Goal: Find specific page/section

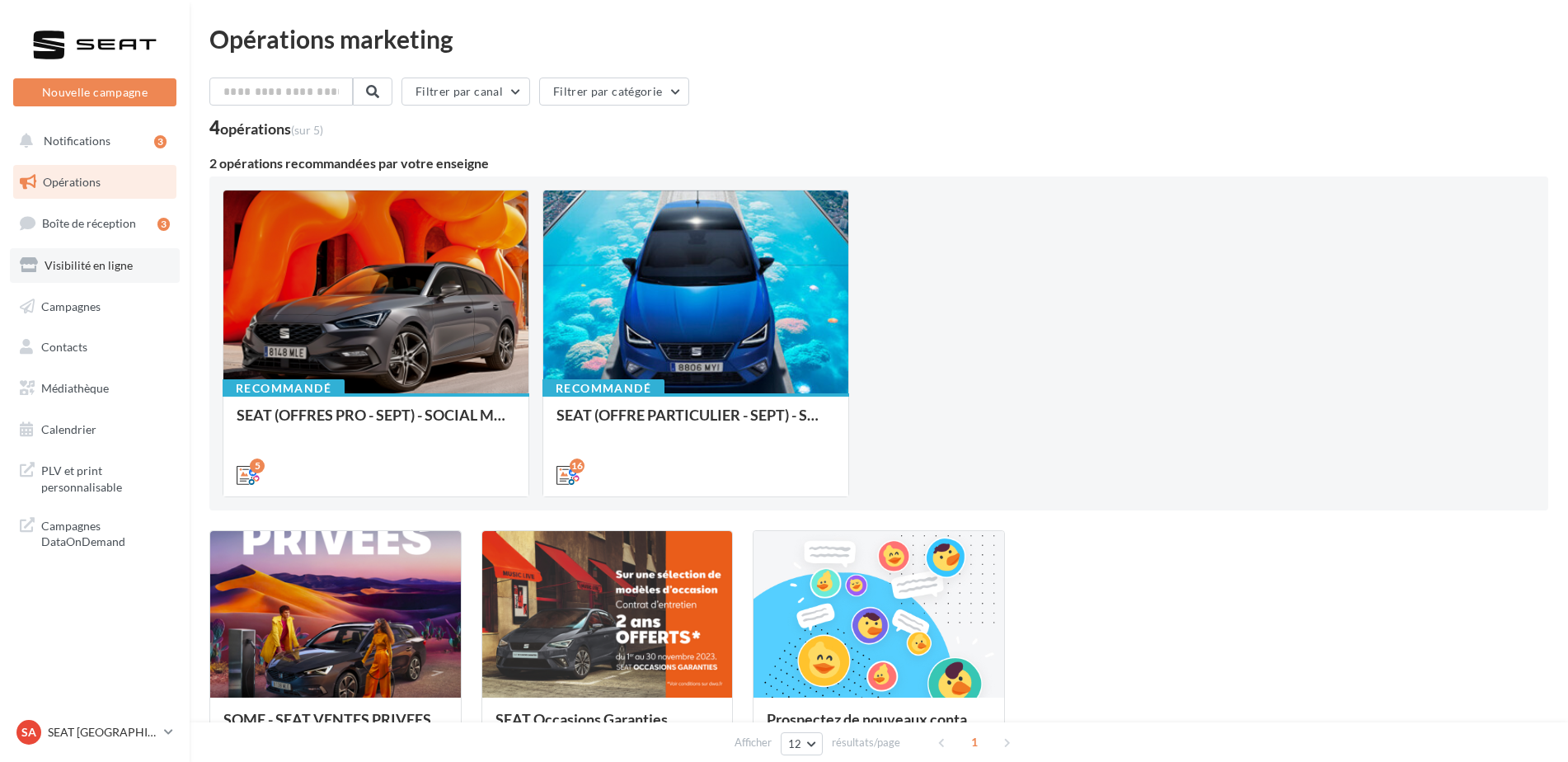
click at [103, 267] on span "Visibilité en ligne" at bounding box center [89, 265] width 88 height 14
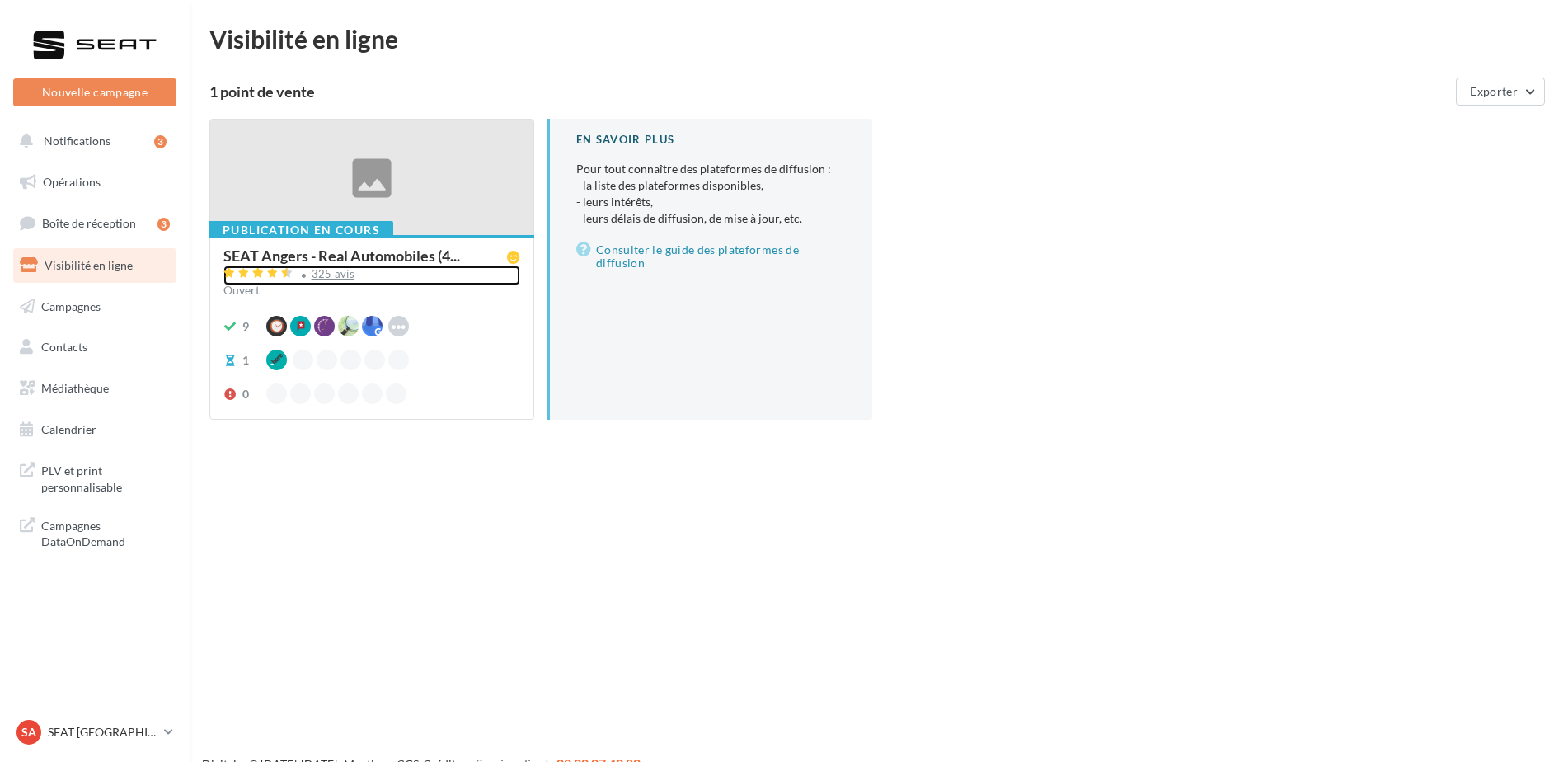
click at [332, 278] on div "325 avis" at bounding box center [333, 275] width 44 height 11
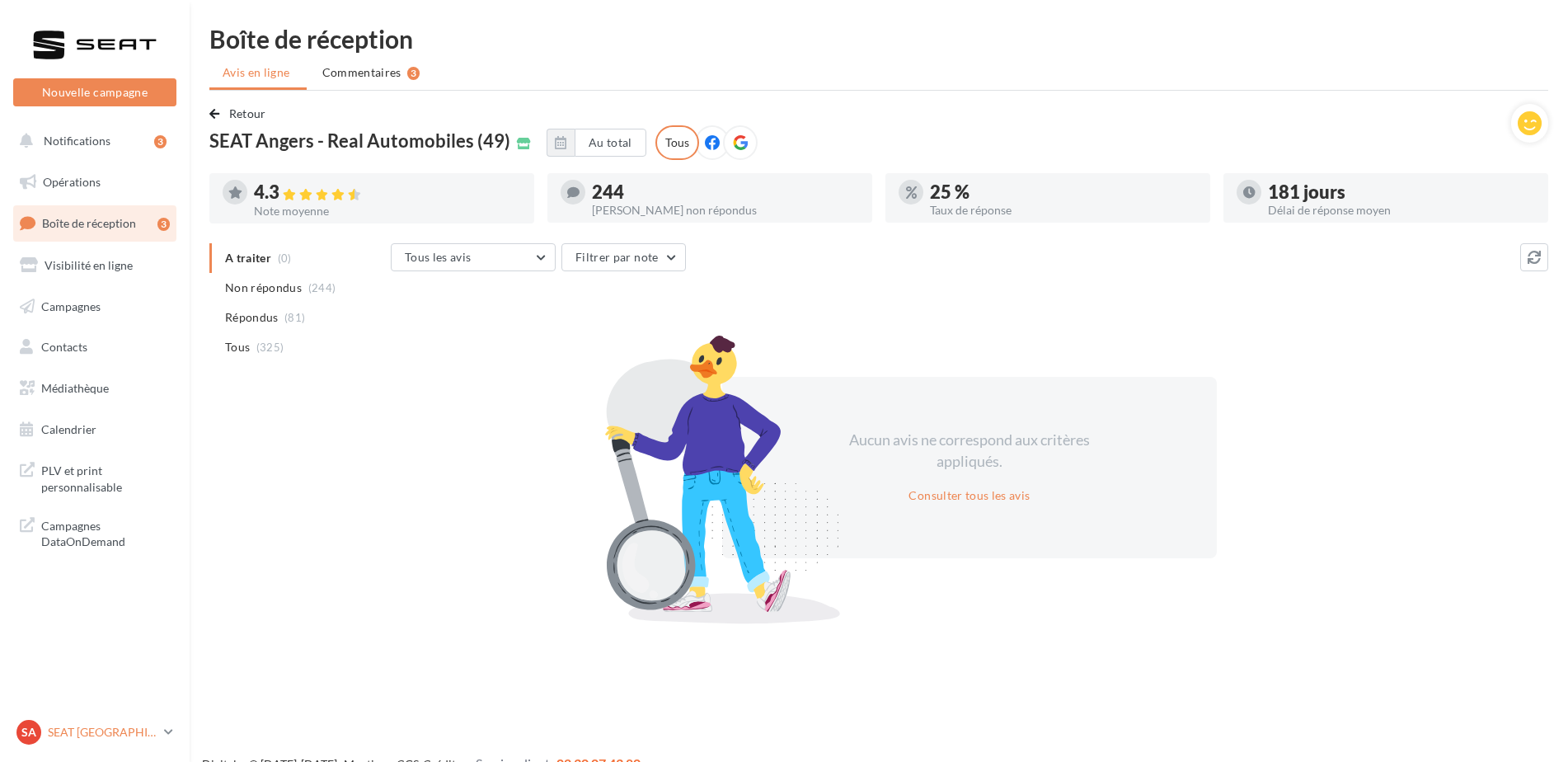
click at [76, 724] on p "SEAT [GEOGRAPHIC_DATA]" at bounding box center [103, 733] width 110 height 16
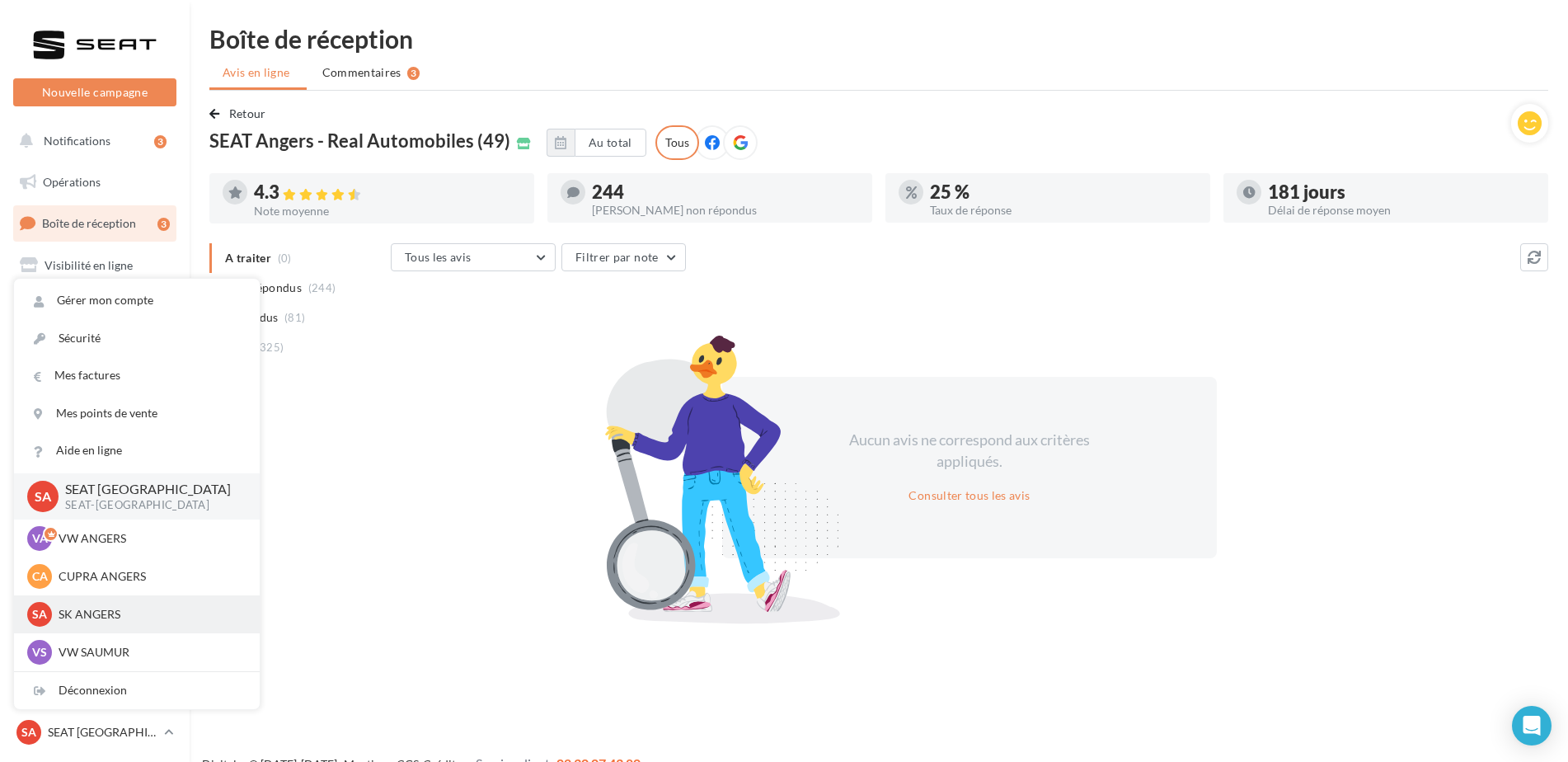
click at [95, 620] on p "SK ANGERS" at bounding box center [149, 615] width 181 height 16
